Goal: Information Seeking & Learning: Learn about a topic

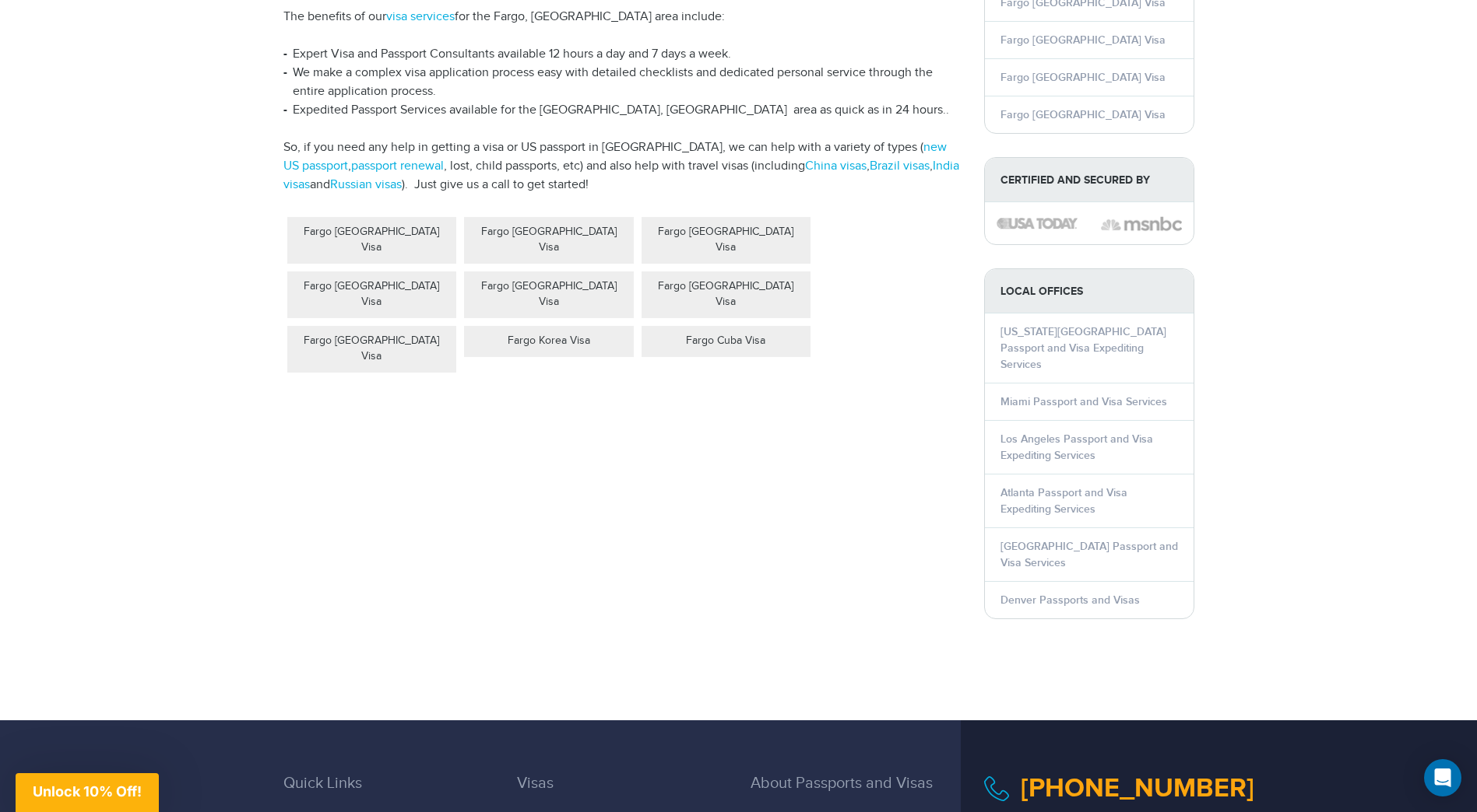
scroll to position [234, 0]
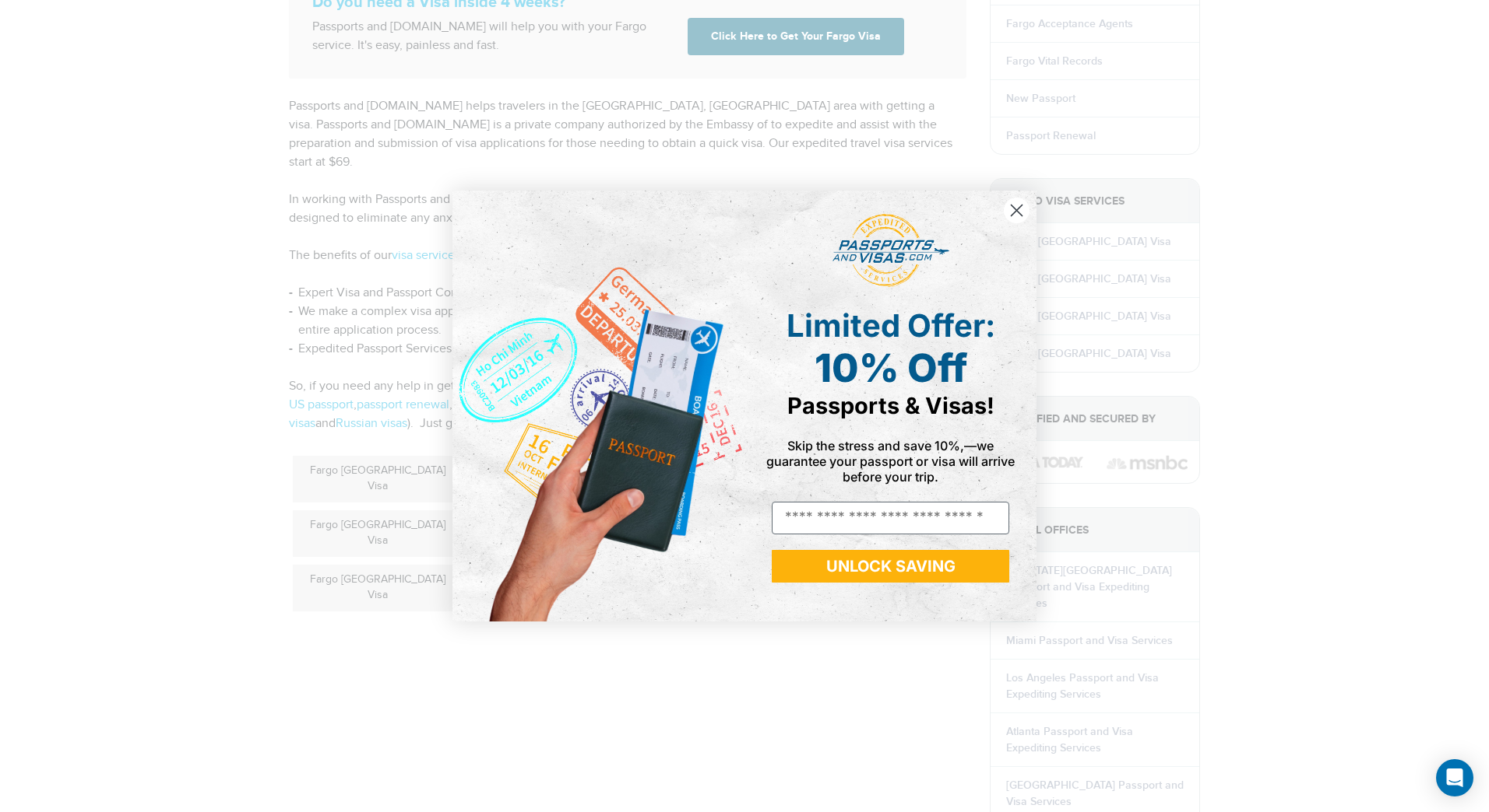
click at [1014, 204] on circle "Close dialog" at bounding box center [1016, 211] width 26 height 26
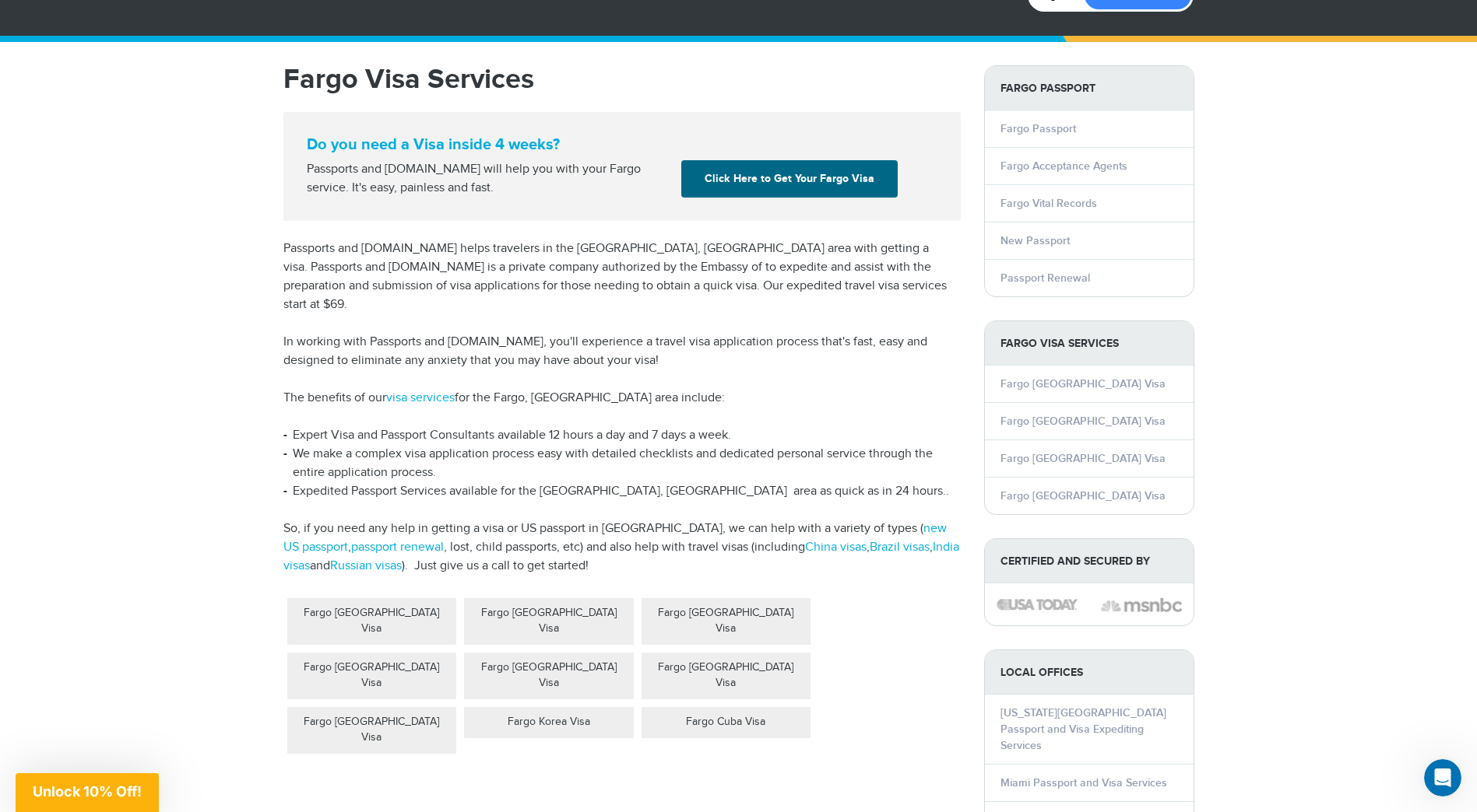
scroll to position [78, 0]
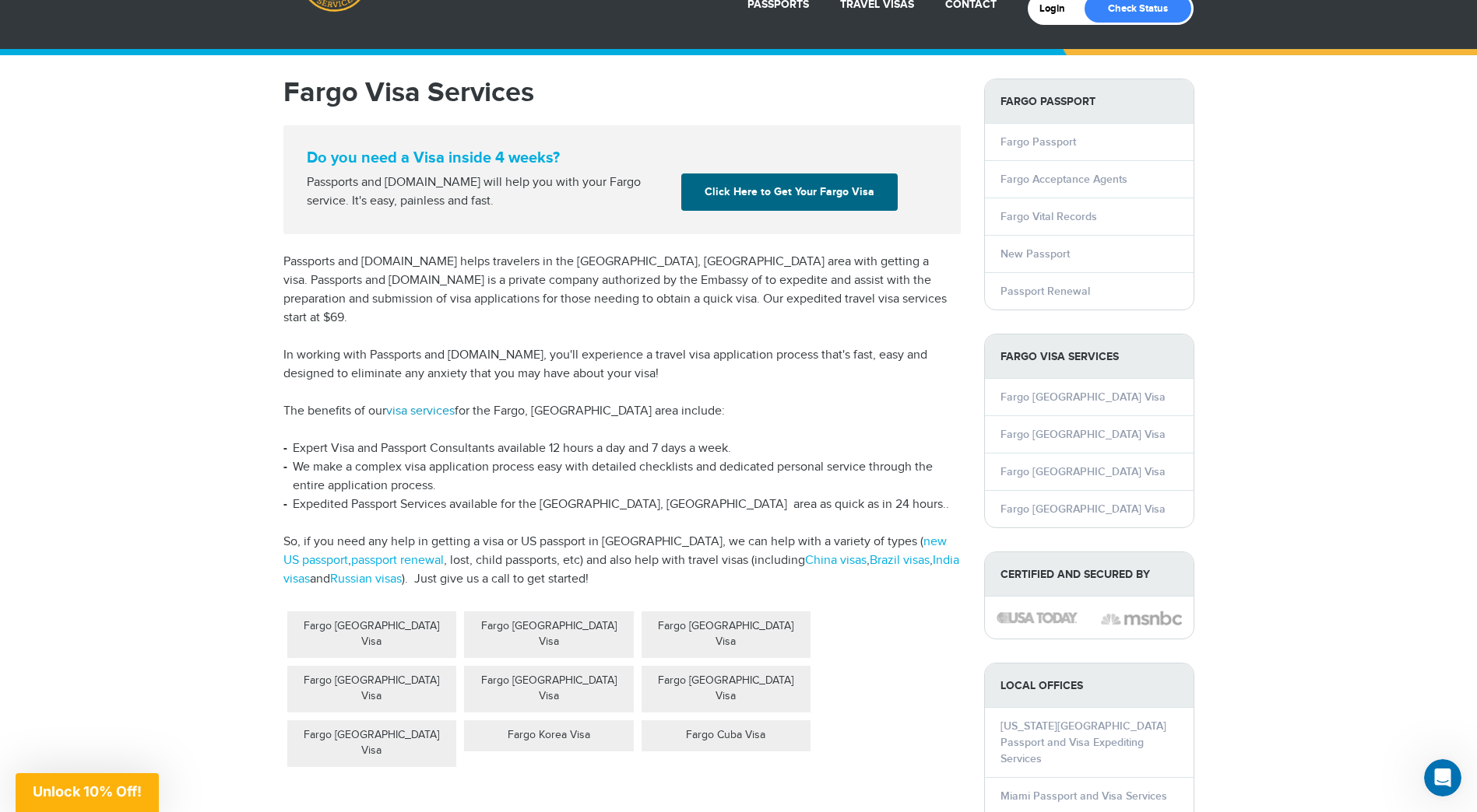
click at [438, 404] on link "visa services" at bounding box center [420, 411] width 68 height 15
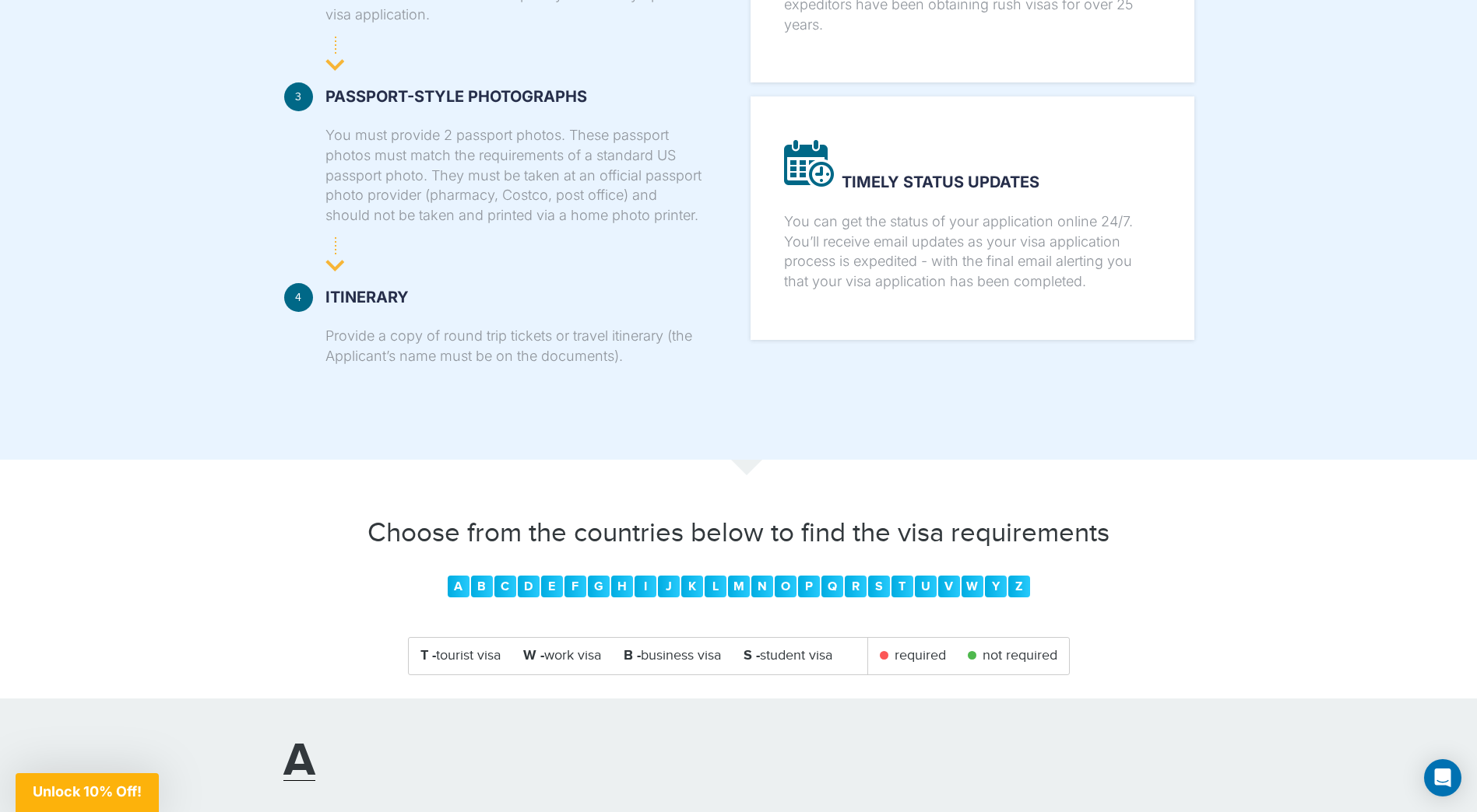
scroll to position [1167, 0]
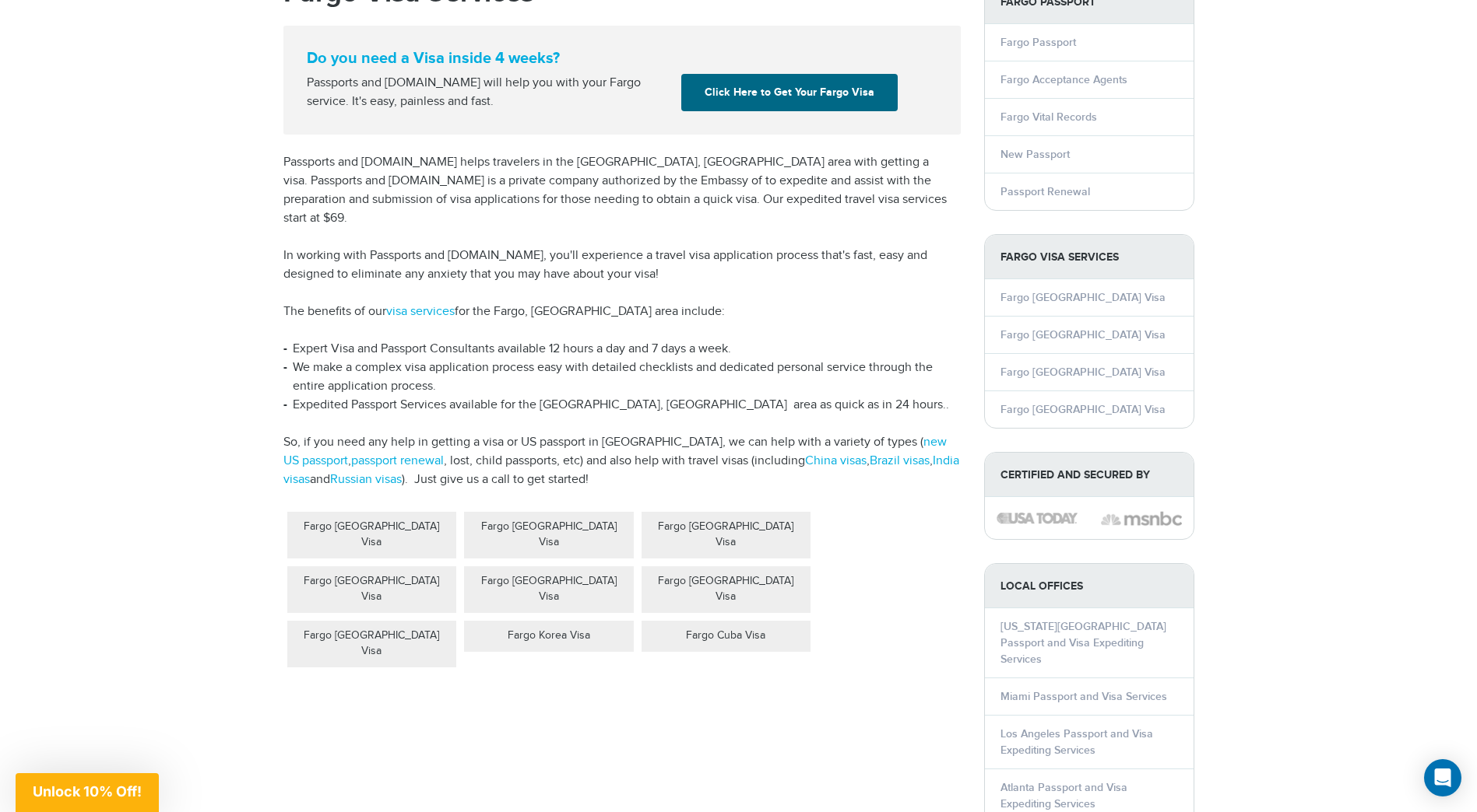
scroll to position [155, 0]
